Goal: Find specific page/section: Find specific page/section

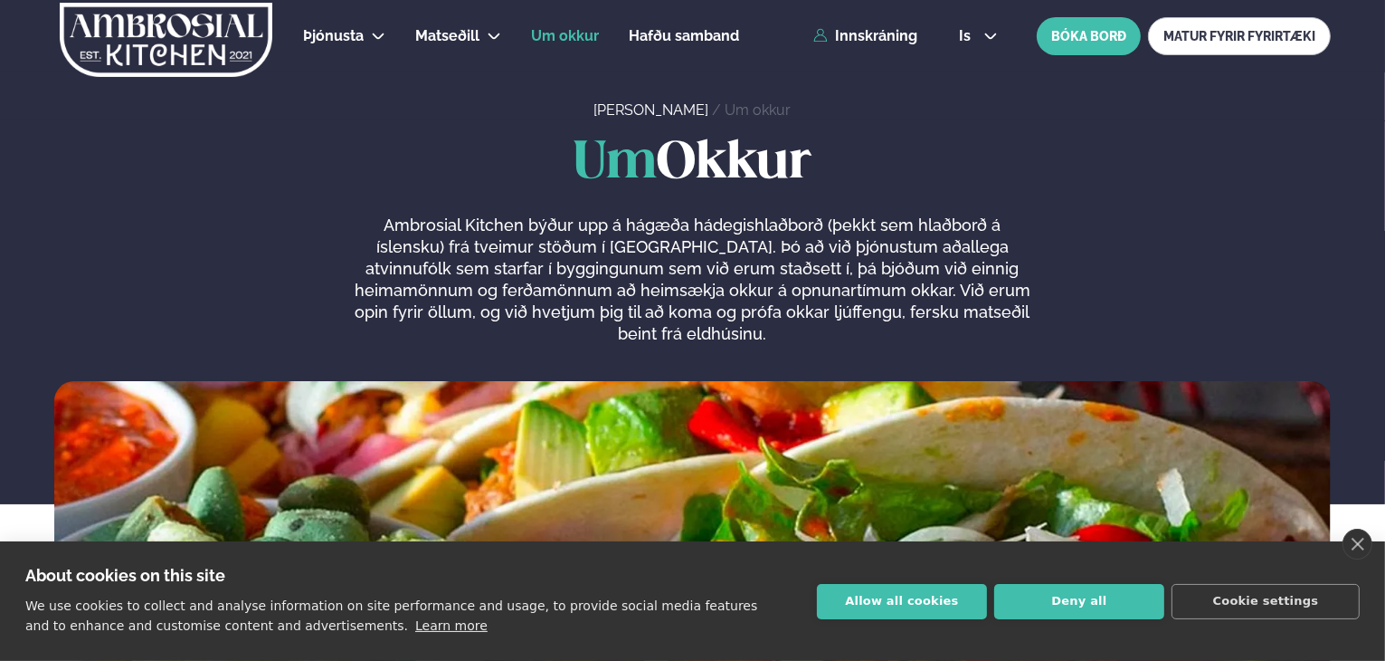
drag, startPoint x: 875, startPoint y: 609, endPoint x: 869, endPoint y: 599, distance: 11.8
click at [875, 607] on button "Allow all cookies" at bounding box center [902, 601] width 170 height 35
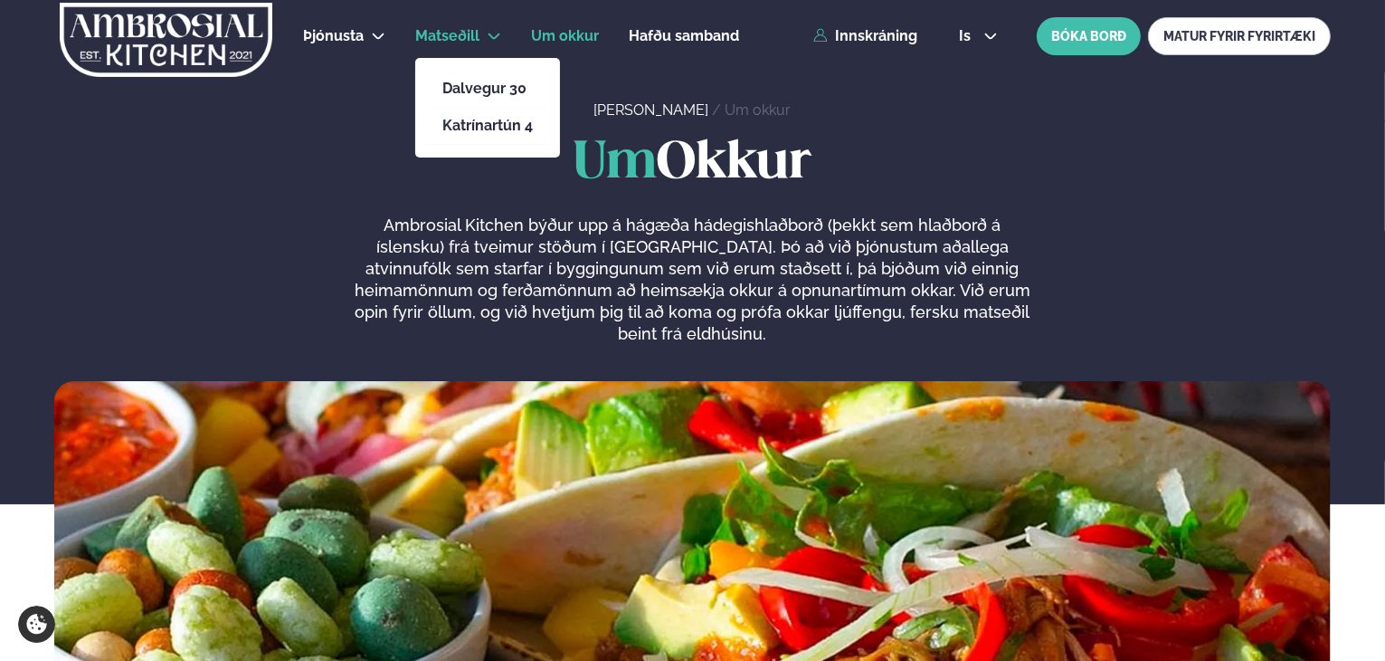
click at [482, 99] on li "Dalvegur 30" at bounding box center [487, 89] width 119 height 37
click at [512, 89] on link "Dalvegur 30" at bounding box center [487, 88] width 90 height 14
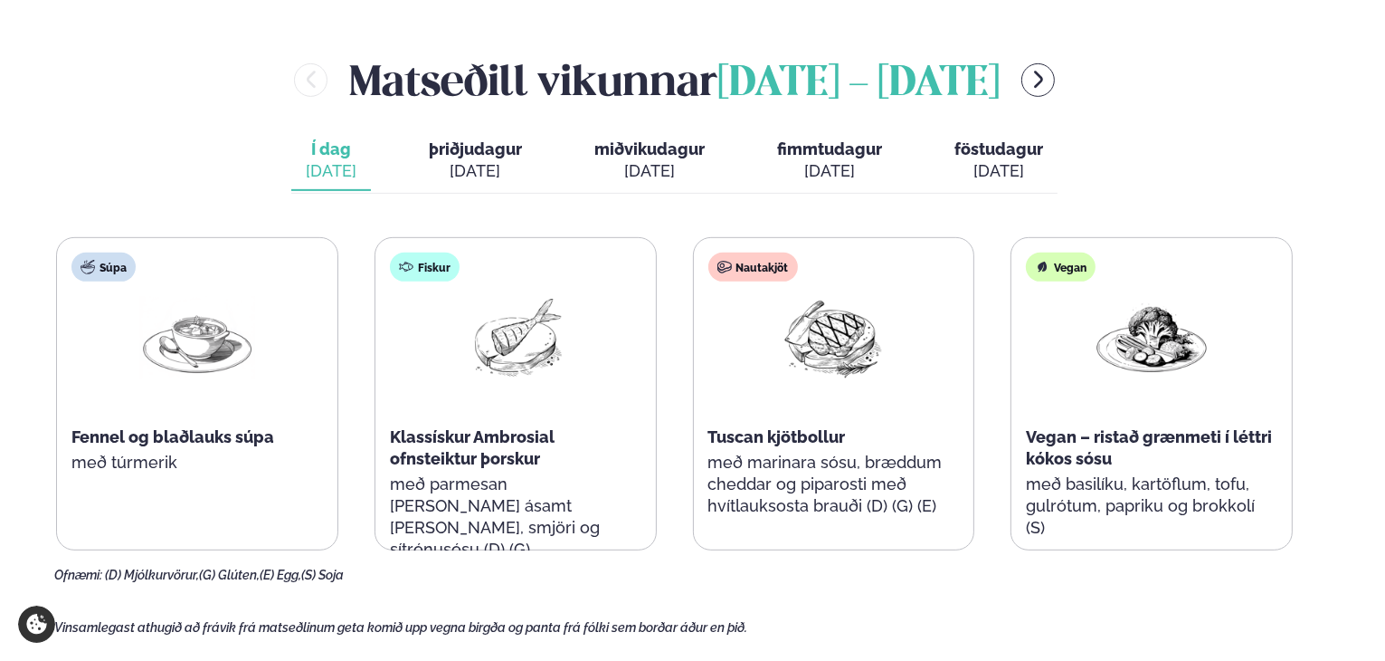
scroll to position [724, 0]
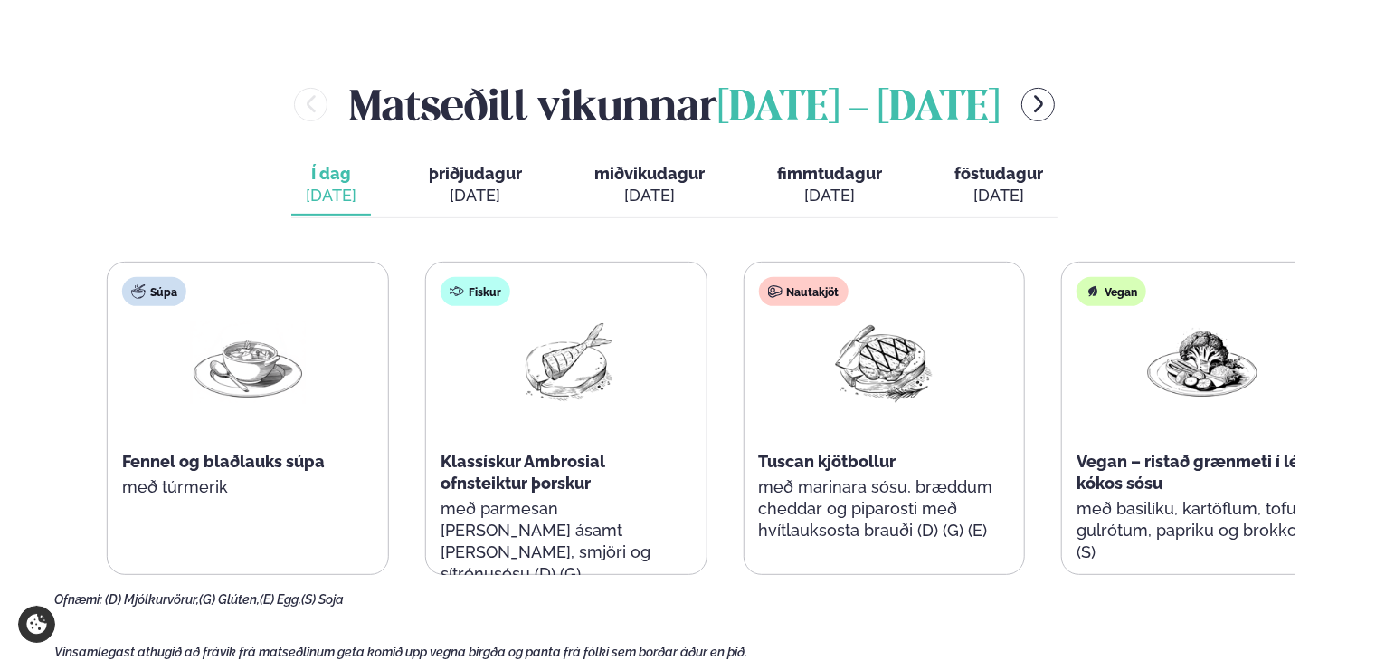
click at [504, 498] on p "með parmesan [PERSON_NAME] ásamt [PERSON_NAME], smjöri og sítrónusósu (D) (G)" at bounding box center [567, 541] width 252 height 87
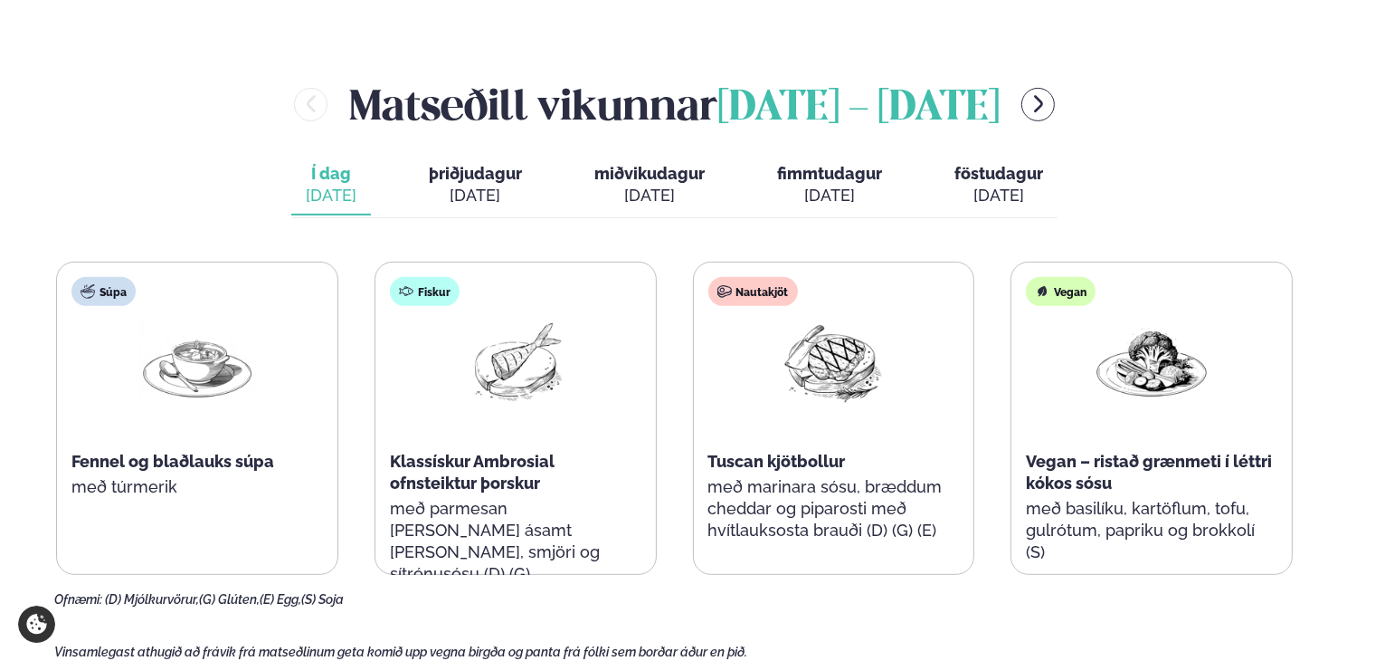
click at [528, 526] on div "Fiskur Klassískur Ambrosial ofnsteiktur þorskur með parmesan [PERSON_NAME] ásam…" at bounding box center [516, 439] width 280 height 355
click at [738, 476] on p "með marinara sósu, bræddum cheddar og piparosti með hvítlauksosta brauði (D) (G…" at bounding box center [834, 508] width 252 height 65
click at [739, 479] on p "með marinara sósu, bræddum cheddar og piparosti með hvítlauksosta brauði (D) (G…" at bounding box center [834, 508] width 252 height 65
click at [197, 453] on span "Fennel og blaðlauks súpa" at bounding box center [172, 461] width 203 height 19
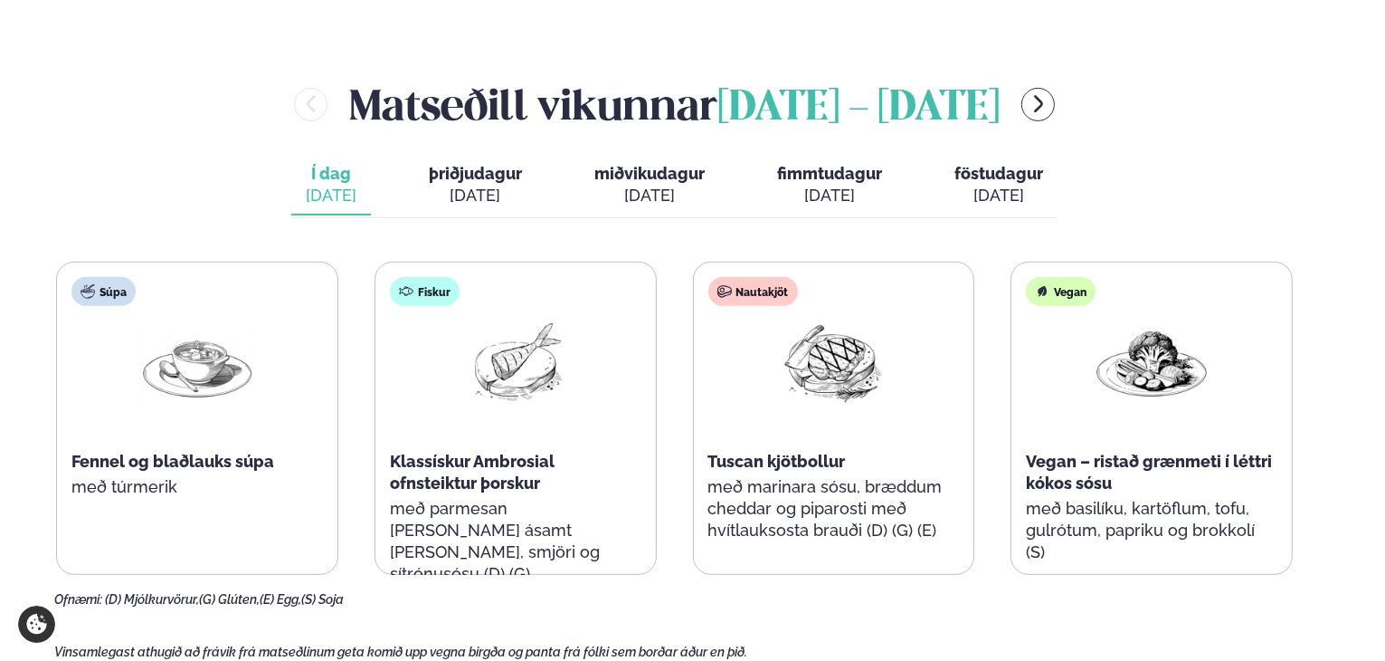
click at [197, 453] on span "Fennel og blaðlauks súpa" at bounding box center [172, 461] width 203 height 19
click at [805, 517] on p "með marinara sósu, bræddum cheddar og piparosti með hvítlauksosta brauði (D) (G…" at bounding box center [834, 508] width 252 height 65
click at [805, 515] on p "með marinara sósu, bræddum cheddar og piparosti með hvítlauksosta brauði (D) (G…" at bounding box center [834, 508] width 252 height 65
